Goal: Transaction & Acquisition: Purchase product/service

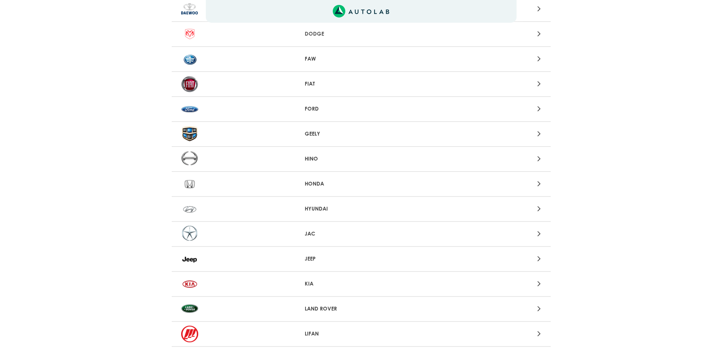
scroll to position [379, 0]
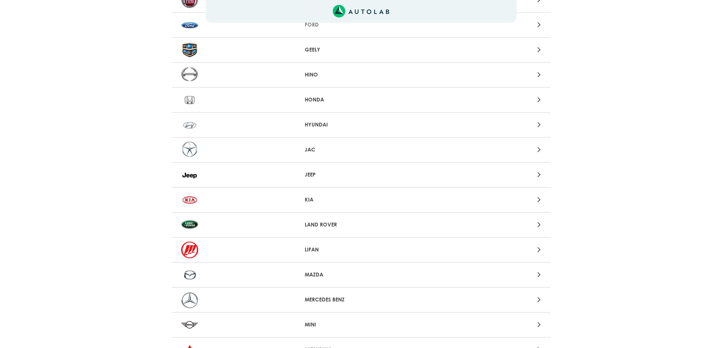
click at [315, 278] on p "MAZDA" at bounding box center [361, 275] width 113 height 8
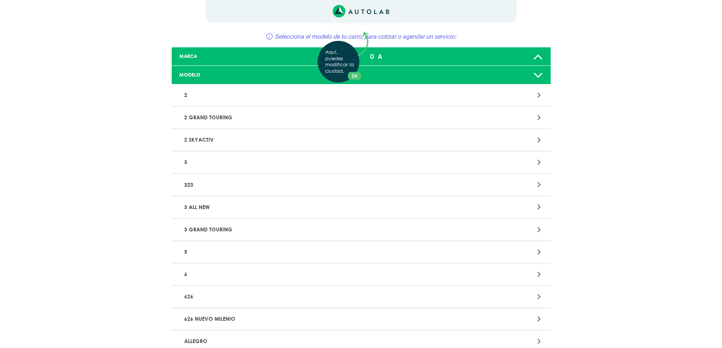
scroll to position [23, 0]
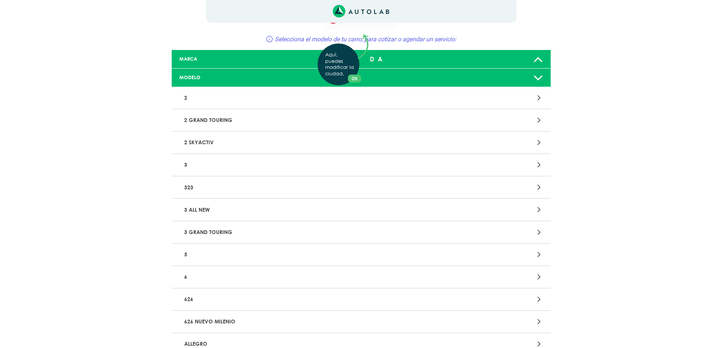
click at [199, 143] on div "Aquí, puedes modificar la ciudad. OK .aex,.bex{fill:none!important;stroke:#50c4…" at bounding box center [361, 151] width 722 height 348
click at [534, 147] on div at bounding box center [485, 143] width 124 height 10
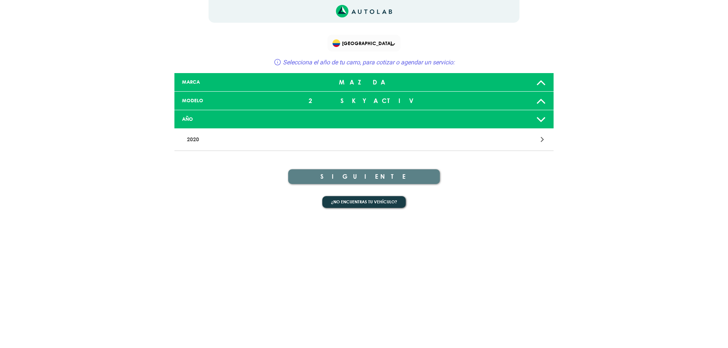
click at [317, 143] on p "2020" at bounding box center [302, 140] width 236 height 14
click at [543, 119] on icon at bounding box center [541, 119] width 10 height 15
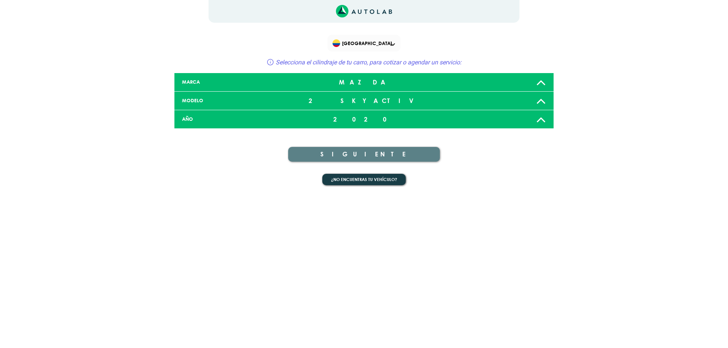
click at [543, 119] on icon at bounding box center [541, 119] width 10 height 15
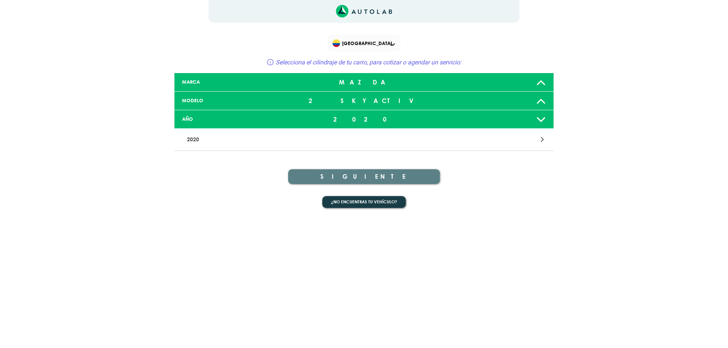
click at [341, 97] on div "2 SKYACTIV" at bounding box center [363, 100] width 125 height 15
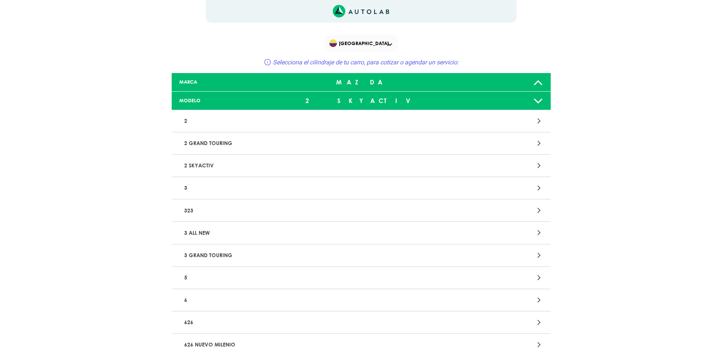
click at [536, 105] on icon at bounding box center [538, 100] width 10 height 15
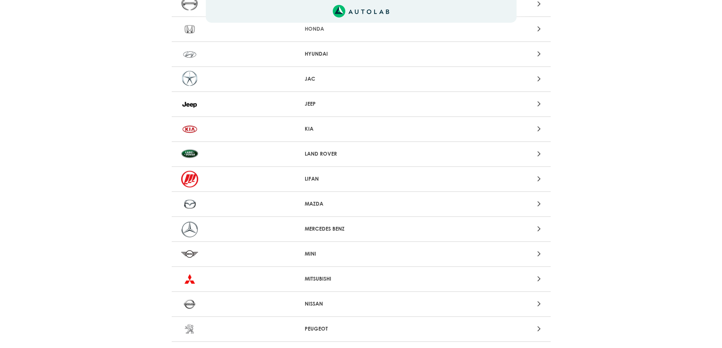
scroll to position [455, 0]
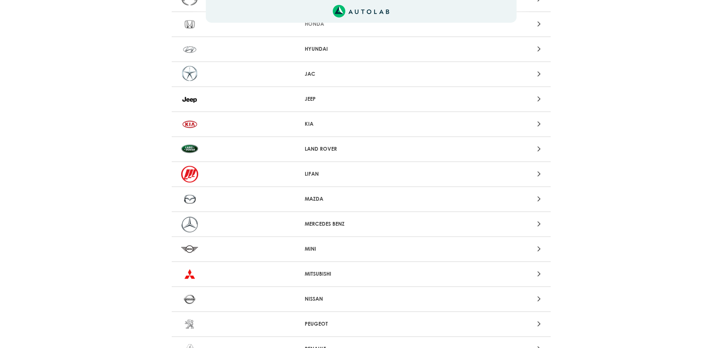
click at [327, 195] on div "MAZDA" at bounding box center [361, 199] width 379 height 25
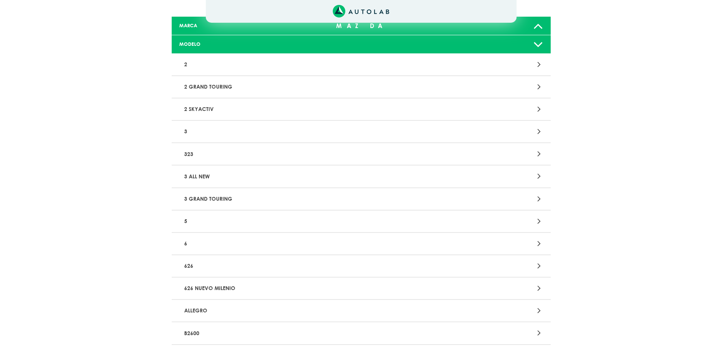
scroll to position [38, 0]
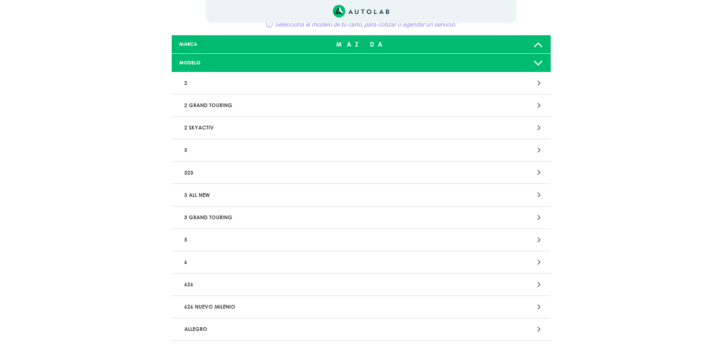
click at [339, 81] on p "2" at bounding box center [299, 83] width 236 height 14
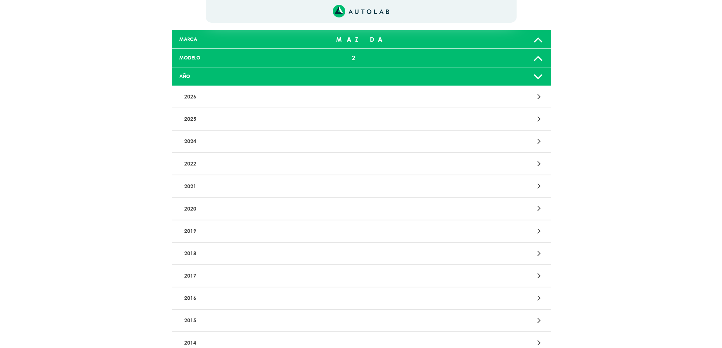
scroll to position [152, 0]
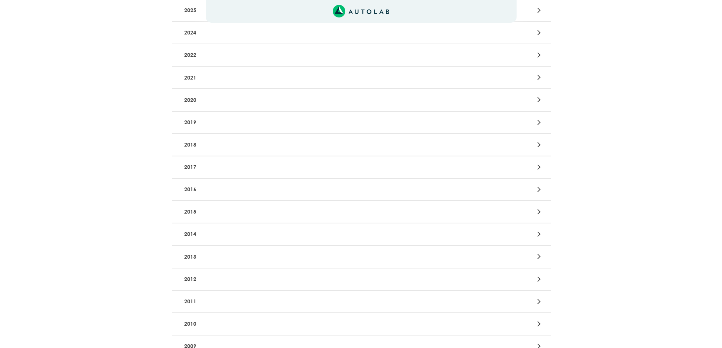
click at [241, 144] on p "2018" at bounding box center [299, 145] width 236 height 14
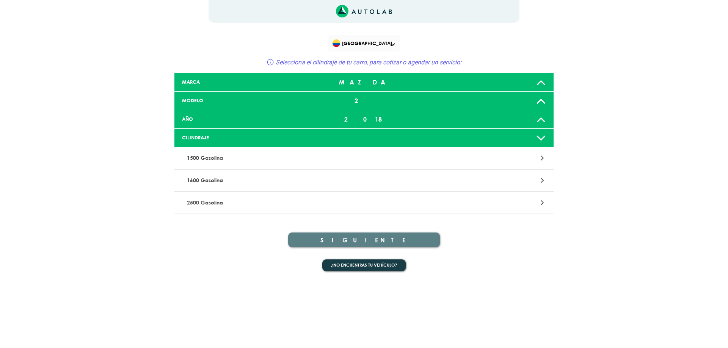
click at [224, 158] on p "1500 Gasolina" at bounding box center [302, 158] width 236 height 14
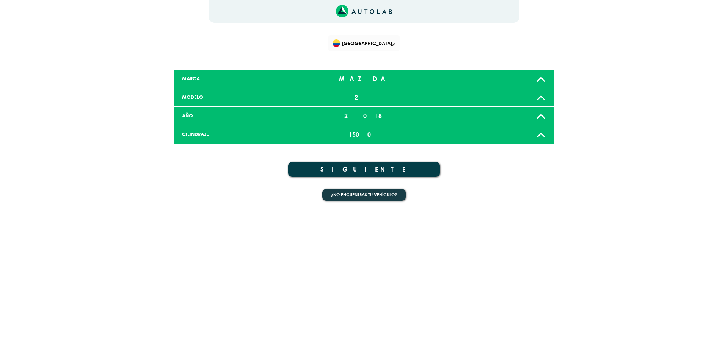
click at [330, 166] on button "SIGUIENTE" at bounding box center [364, 169] width 152 height 15
click at [351, 11] on icon "Link al sitio de autolab" at bounding box center [364, 11] width 56 height 13
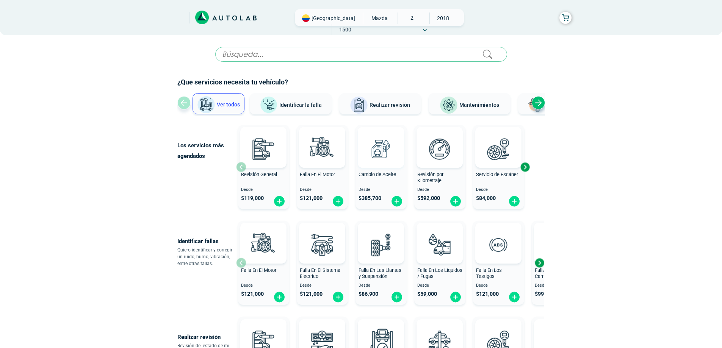
click at [390, 161] on img at bounding box center [380, 148] width 33 height 33
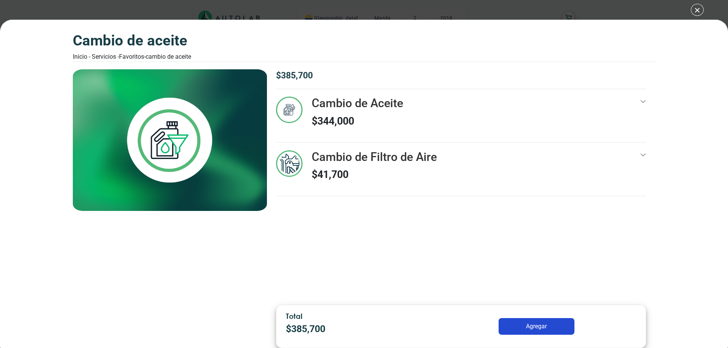
click at [646, 103] on div "$ 385,700 Cambio de Aceite $ 344,000 12 13000 Km" at bounding box center [461, 184] width 388 height 230
click at [642, 103] on icon at bounding box center [643, 102] width 6 height 6
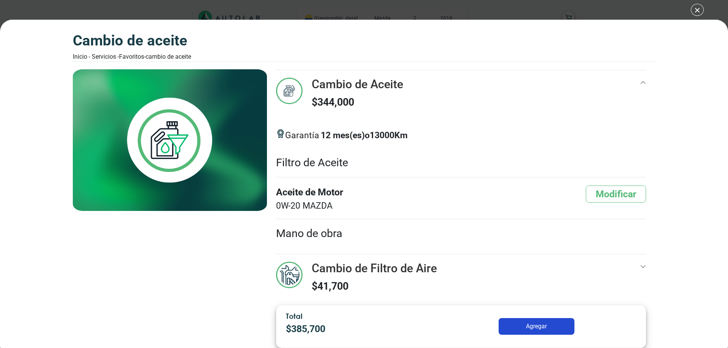
scroll to position [28, 0]
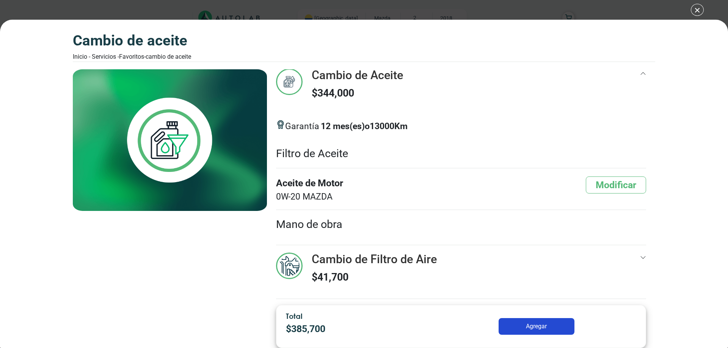
click at [581, 258] on div "Cambio de Filtro de Aire $ 41,700" at bounding box center [461, 275] width 370 height 45
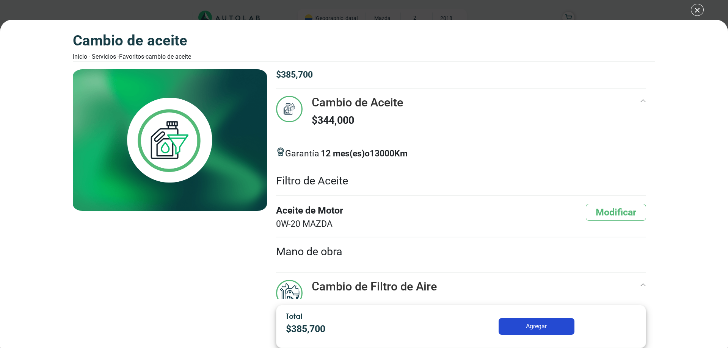
scroll to position [0, 0]
